Goal: Complete application form

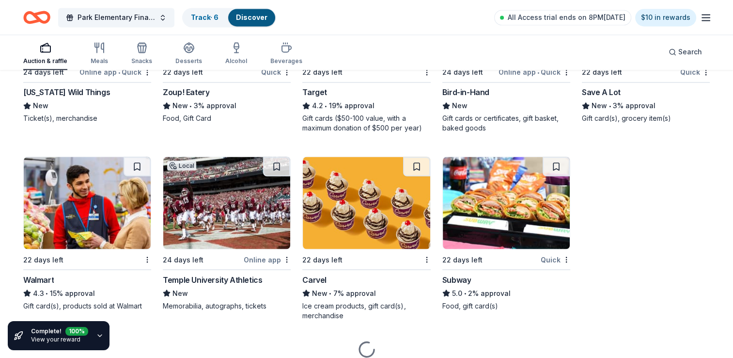
scroll to position [5361, 0]
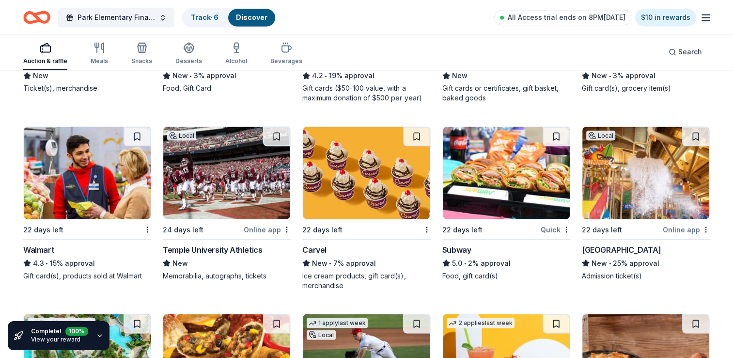
scroll to position [5390, 0]
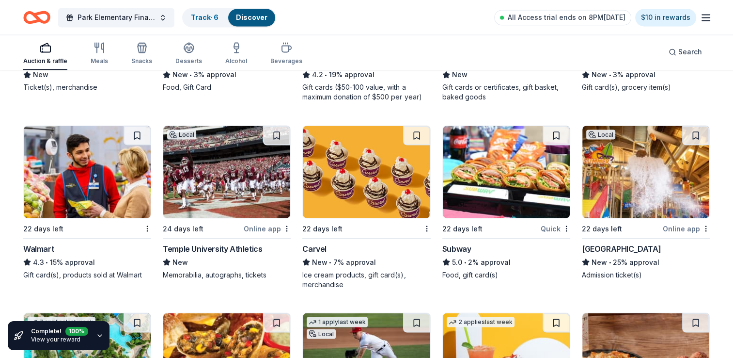
click at [644, 196] on img at bounding box center [645, 171] width 127 height 92
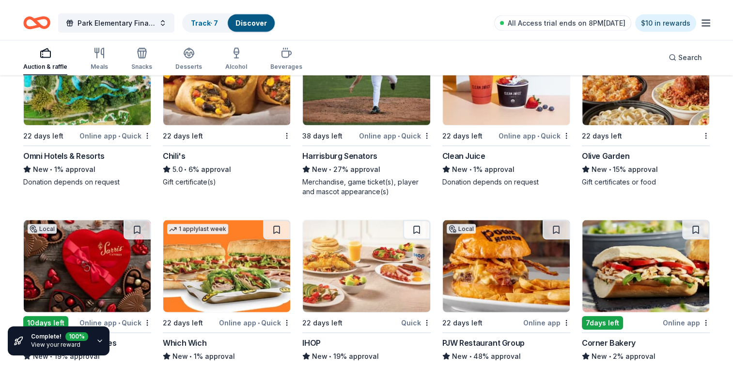
scroll to position [5667, 0]
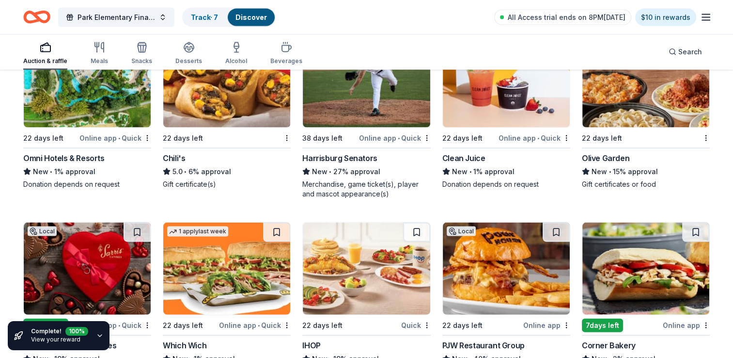
click at [353, 155] on div "Harrisburg Senators" at bounding box center [339, 158] width 75 height 12
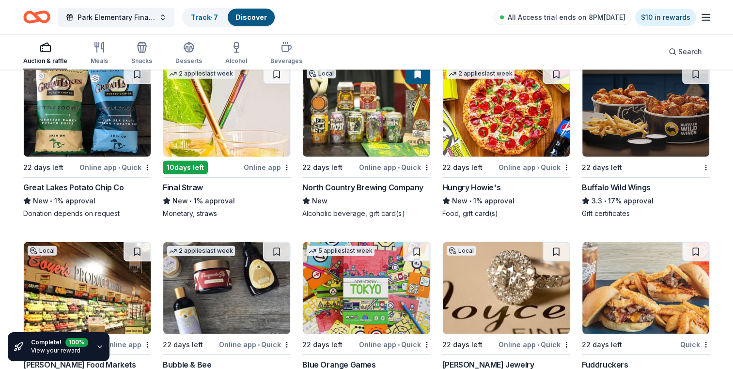
scroll to position [6245, 0]
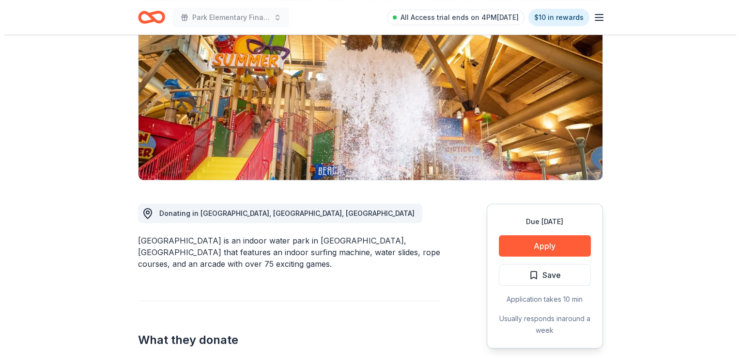
scroll to position [130, 0]
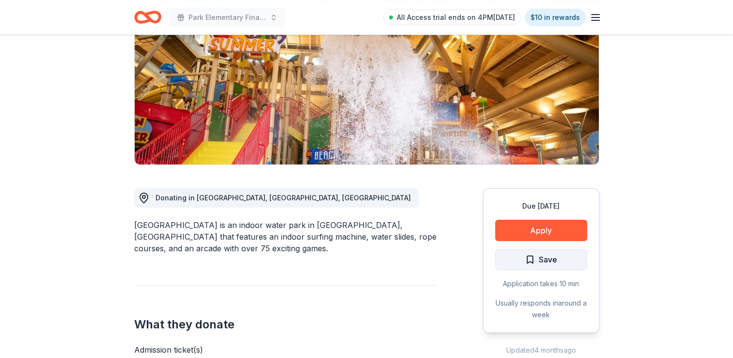
click at [538, 249] on button "Save" at bounding box center [541, 259] width 92 height 21
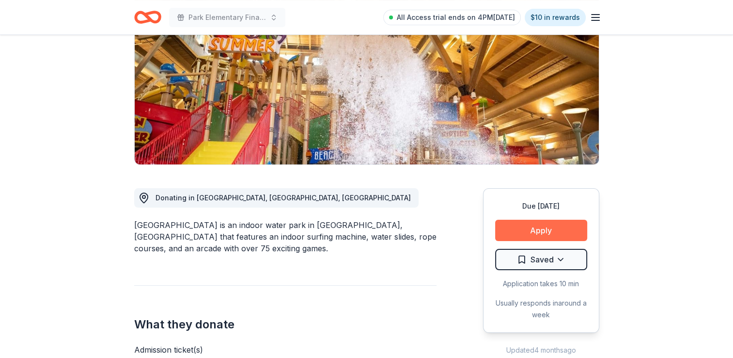
click at [549, 232] on button "Apply" at bounding box center [541, 229] width 92 height 21
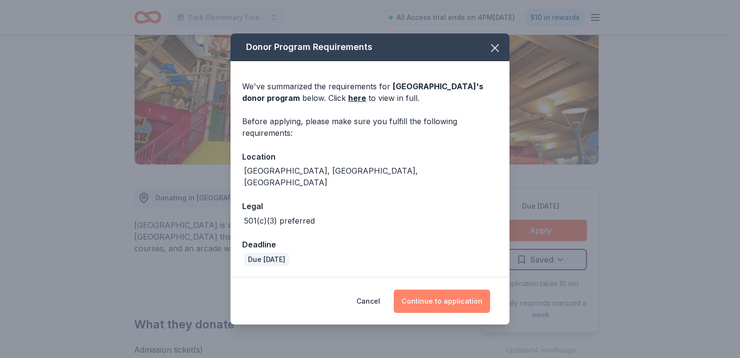
click at [459, 306] on button "Continue to application" at bounding box center [442, 300] width 96 height 23
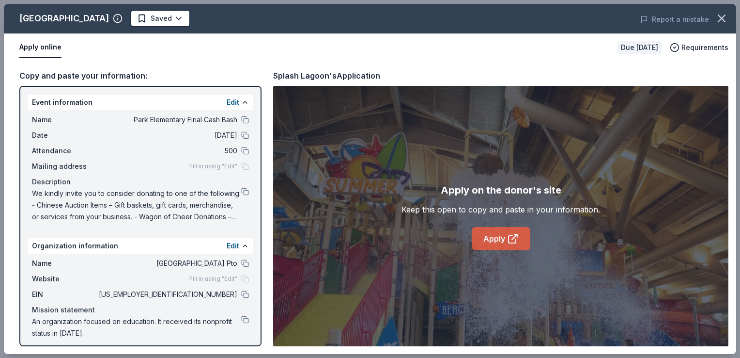
click at [504, 238] on link "Apply" at bounding box center [501, 238] width 59 height 23
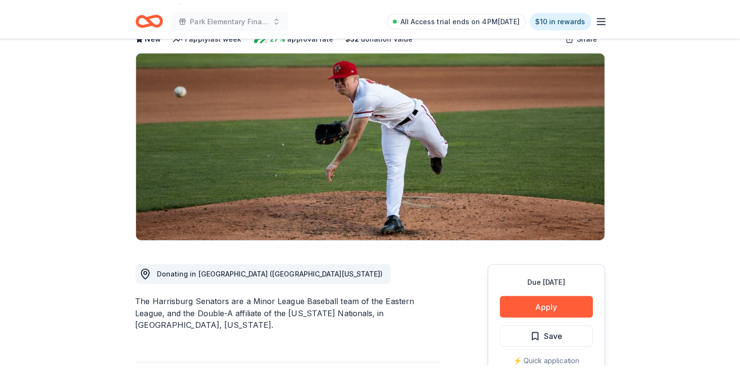
scroll to position [63, 0]
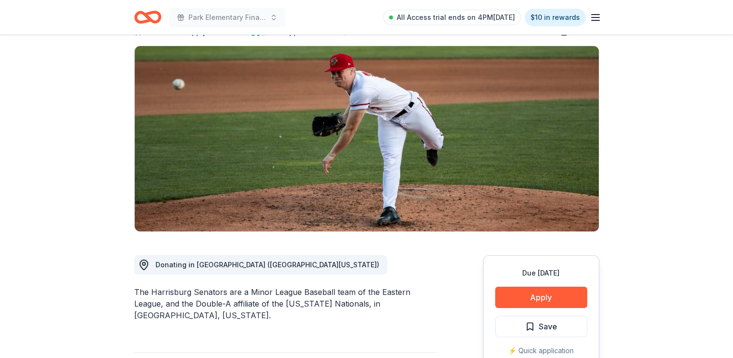
click at [559, 302] on button "Apply" at bounding box center [541, 296] width 92 height 21
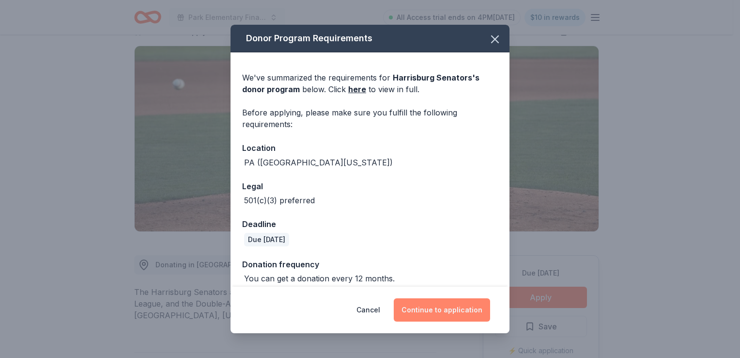
click at [474, 317] on button "Continue to application" at bounding box center [442, 309] width 96 height 23
